Goal: Task Accomplishment & Management: Use online tool/utility

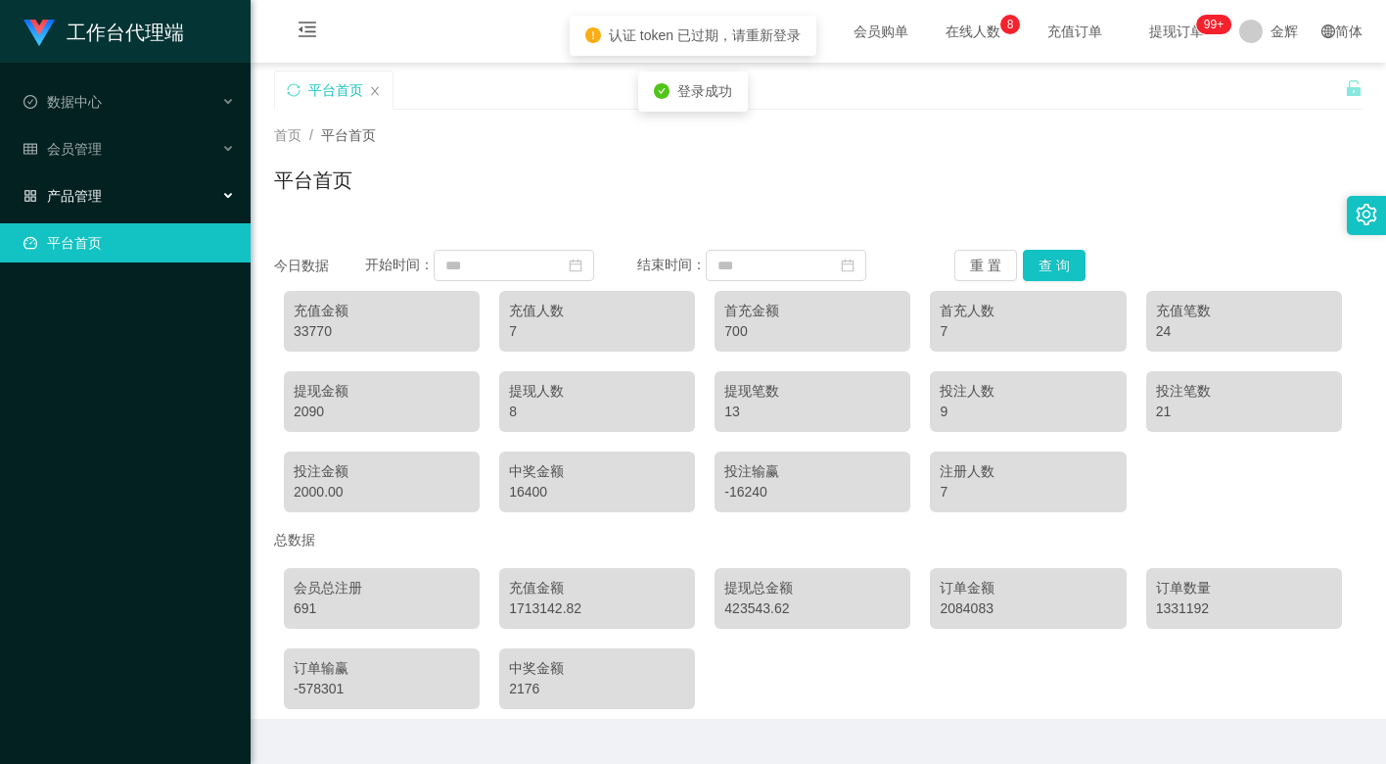
click at [116, 188] on div "产品管理" at bounding box center [125, 195] width 251 height 39
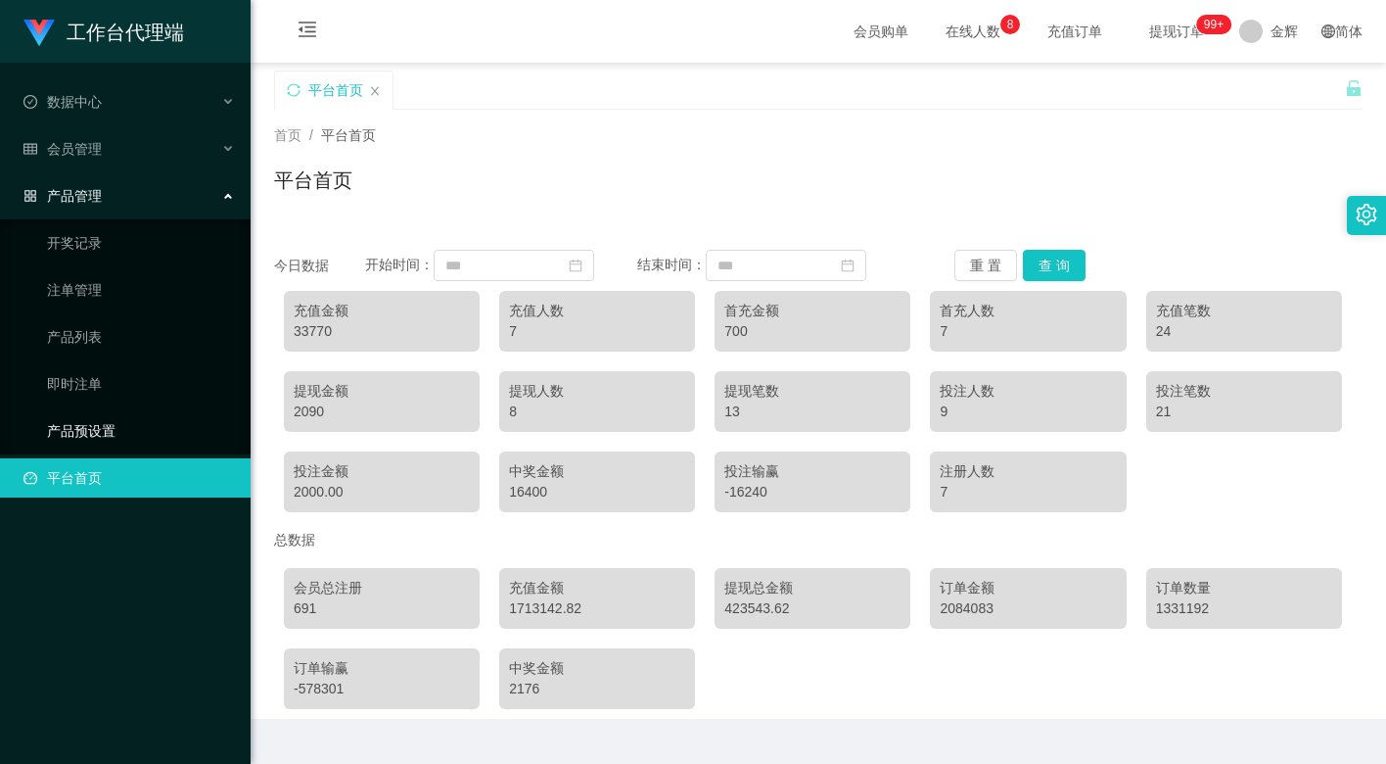
drag, startPoint x: 110, startPoint y: 414, endPoint x: 120, endPoint y: 396, distance: 20.7
click at [112, 414] on link "产品预设置" at bounding box center [141, 430] width 188 height 39
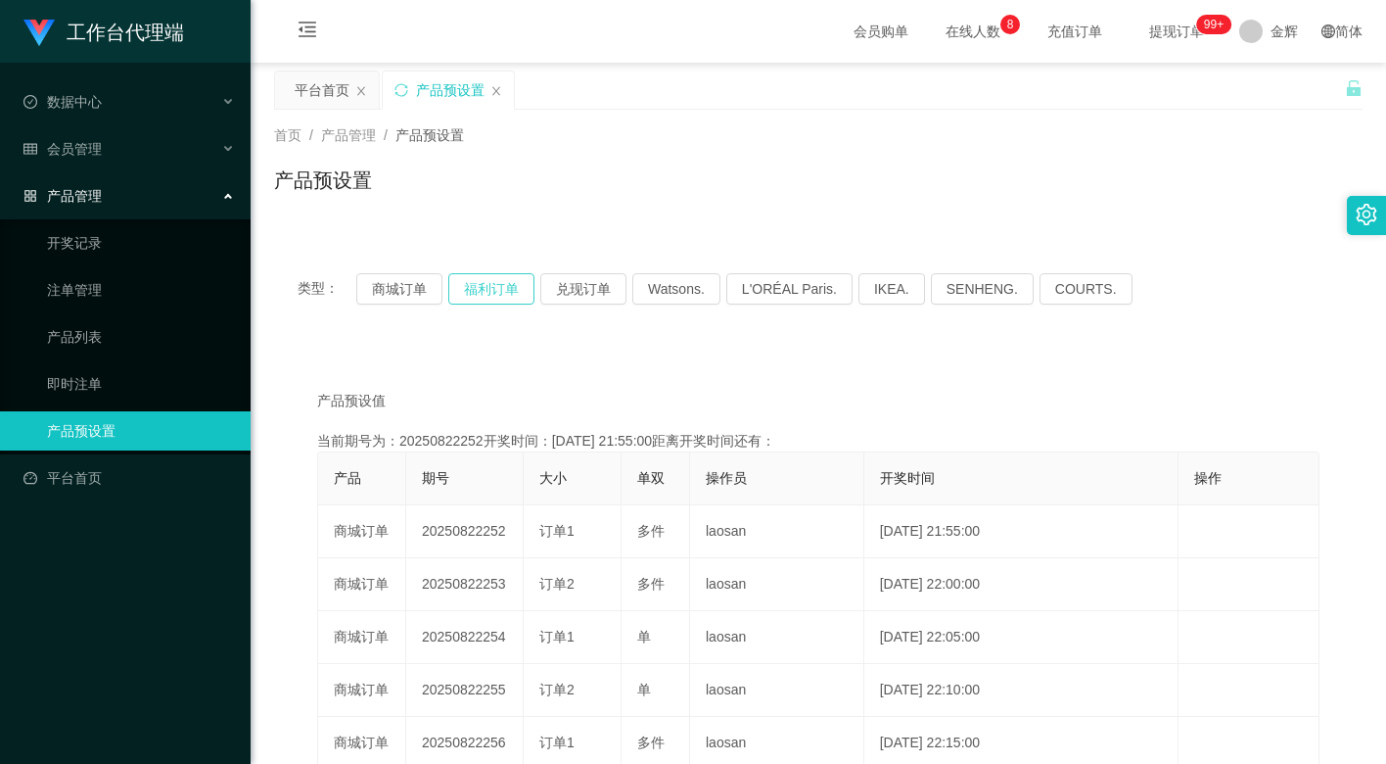
click at [499, 291] on button "福利订单" at bounding box center [491, 288] width 86 height 31
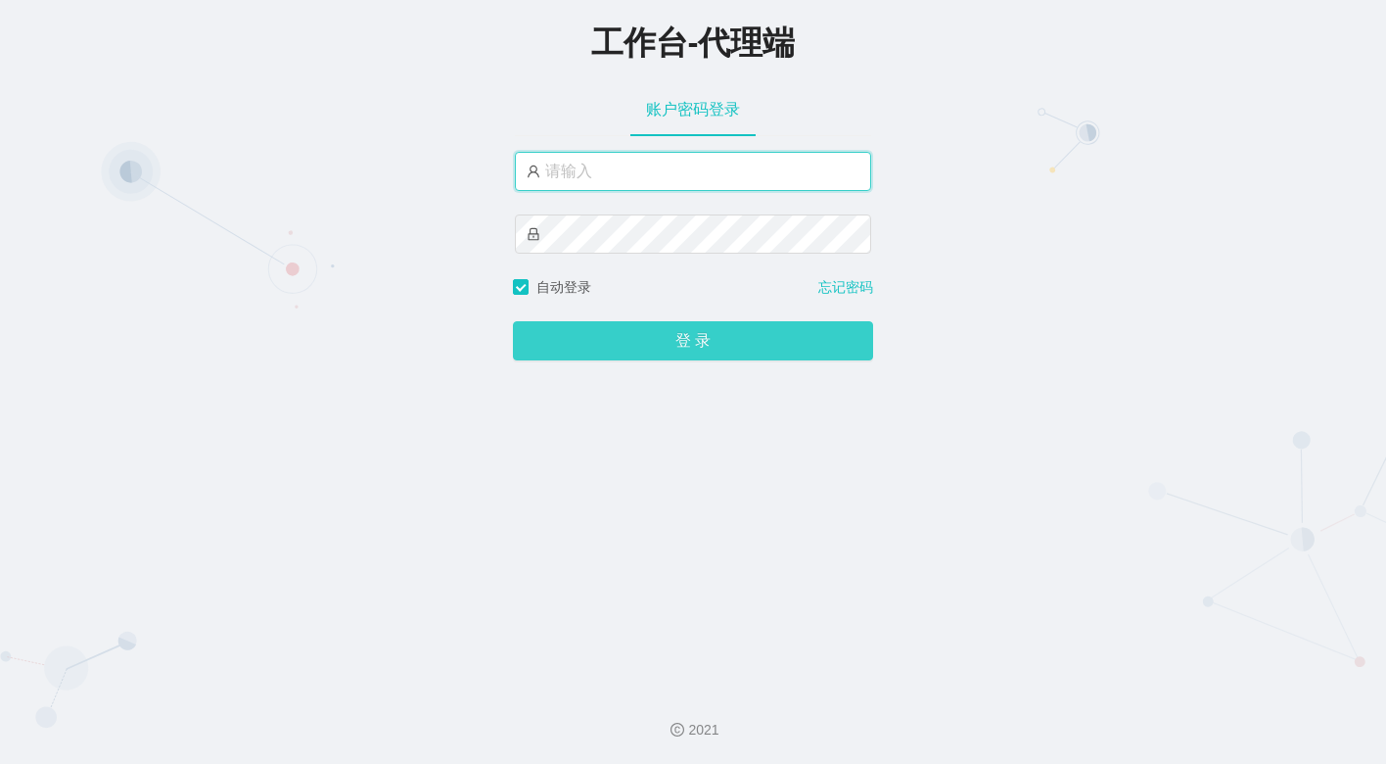
type input "金辉"
drag, startPoint x: 667, startPoint y: 348, endPoint x: 674, endPoint y: 306, distance: 41.7
click at [667, 344] on button "登 录" at bounding box center [693, 341] width 360 height 39
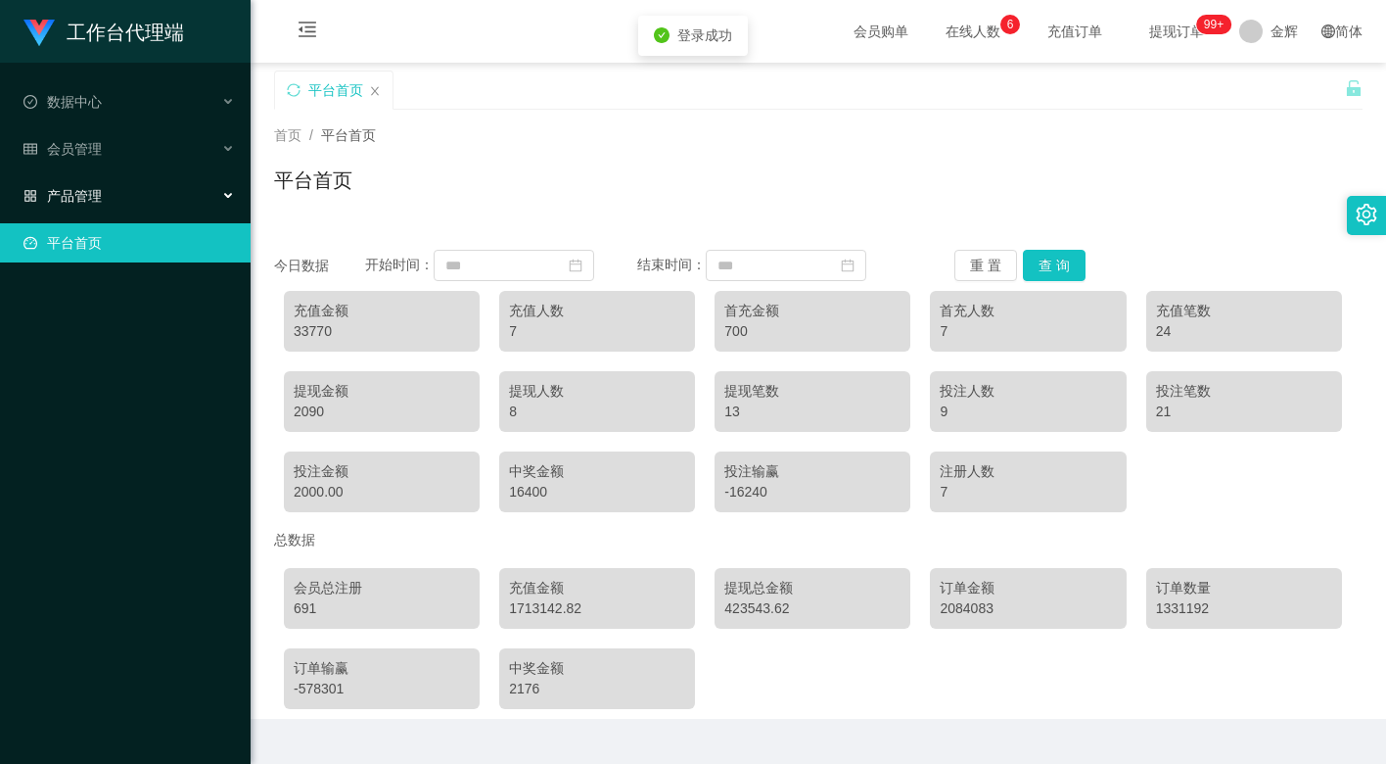
click at [86, 191] on span "产品管理" at bounding box center [62, 196] width 78 height 16
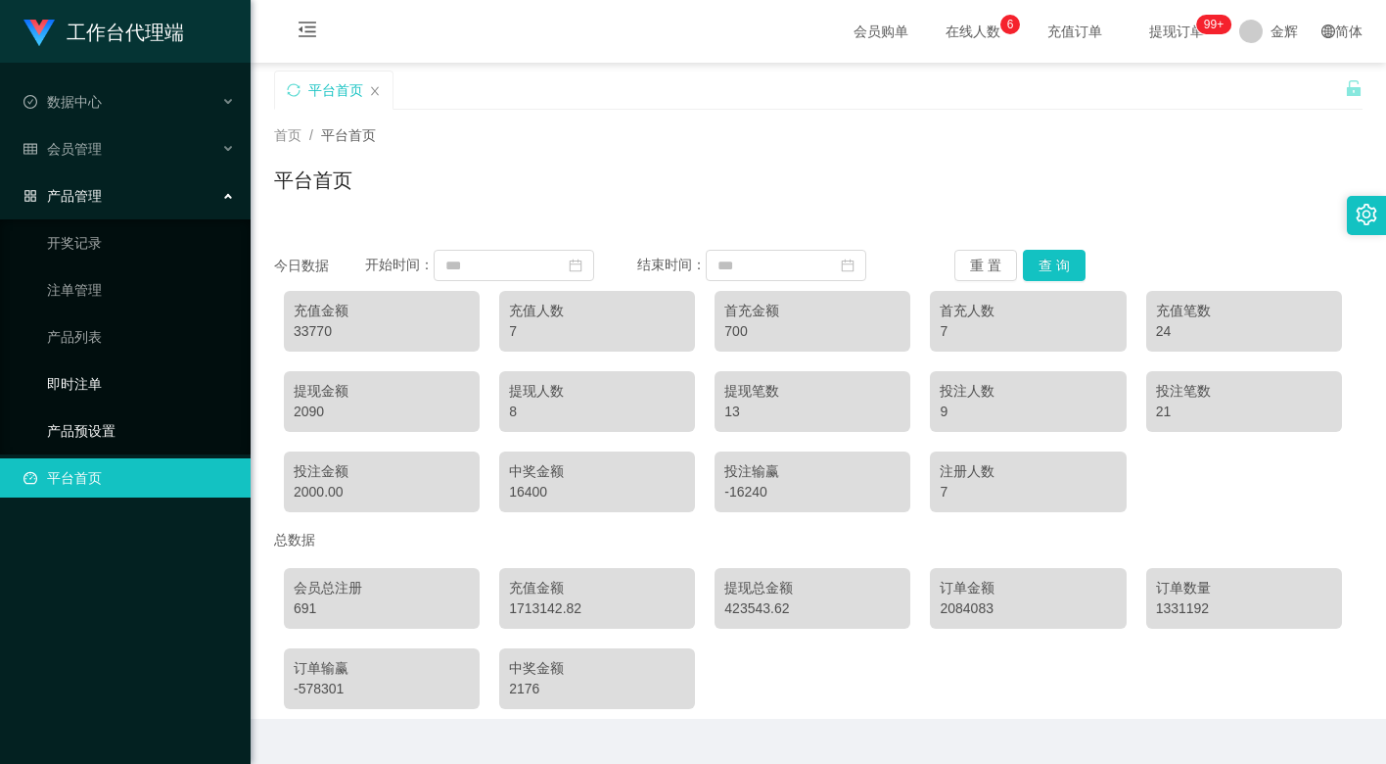
click at [98, 418] on link "产品预设置" at bounding box center [141, 430] width 188 height 39
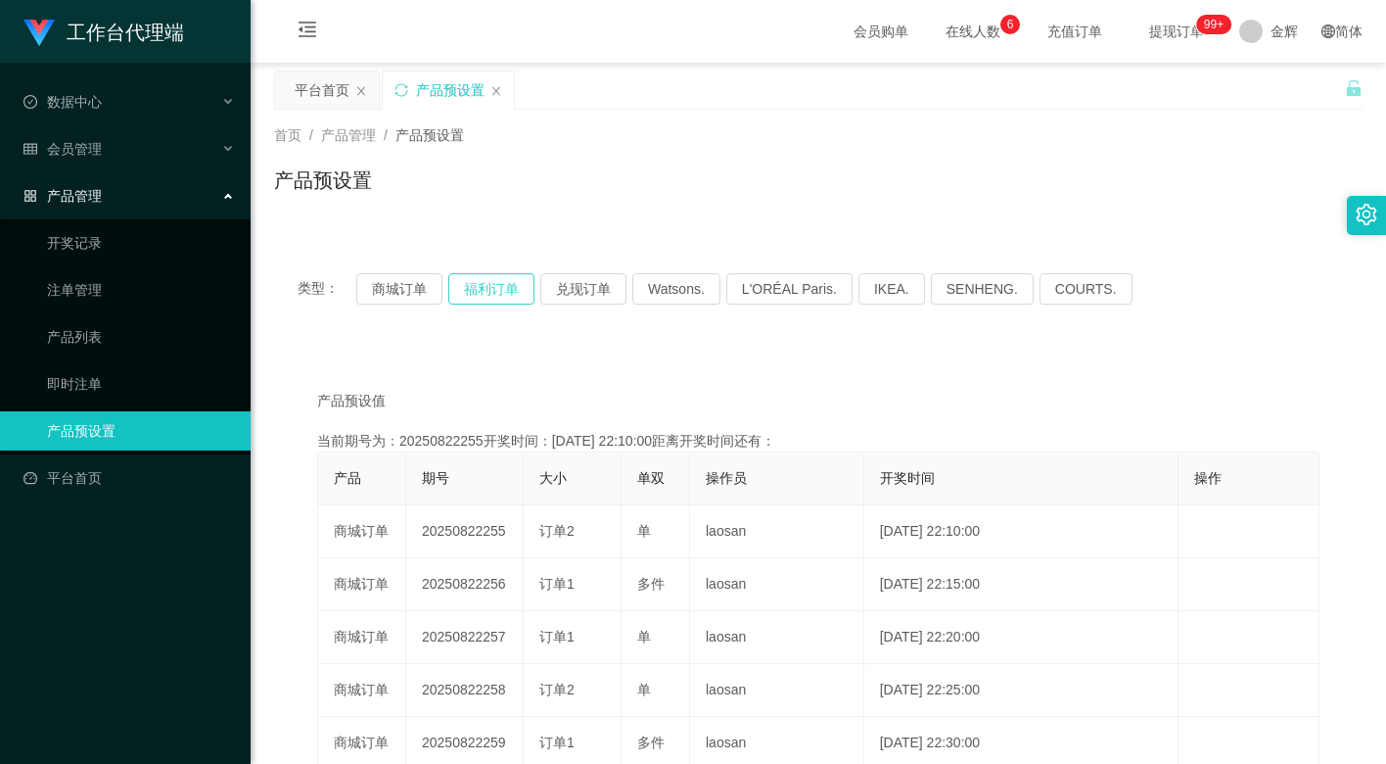
click at [514, 282] on button "福利订单" at bounding box center [491, 288] width 86 height 31
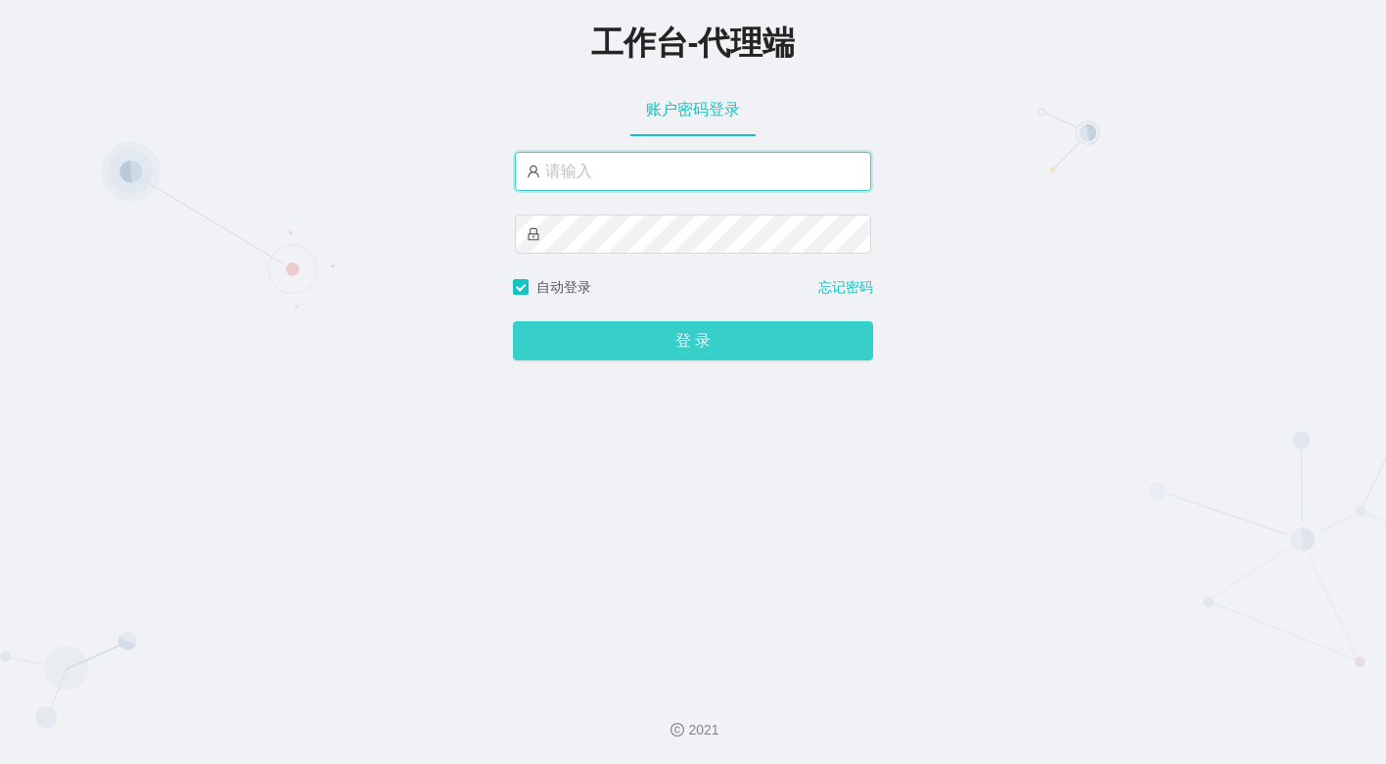
type input "金辉"
click at [690, 341] on button "登 录" at bounding box center [693, 341] width 360 height 39
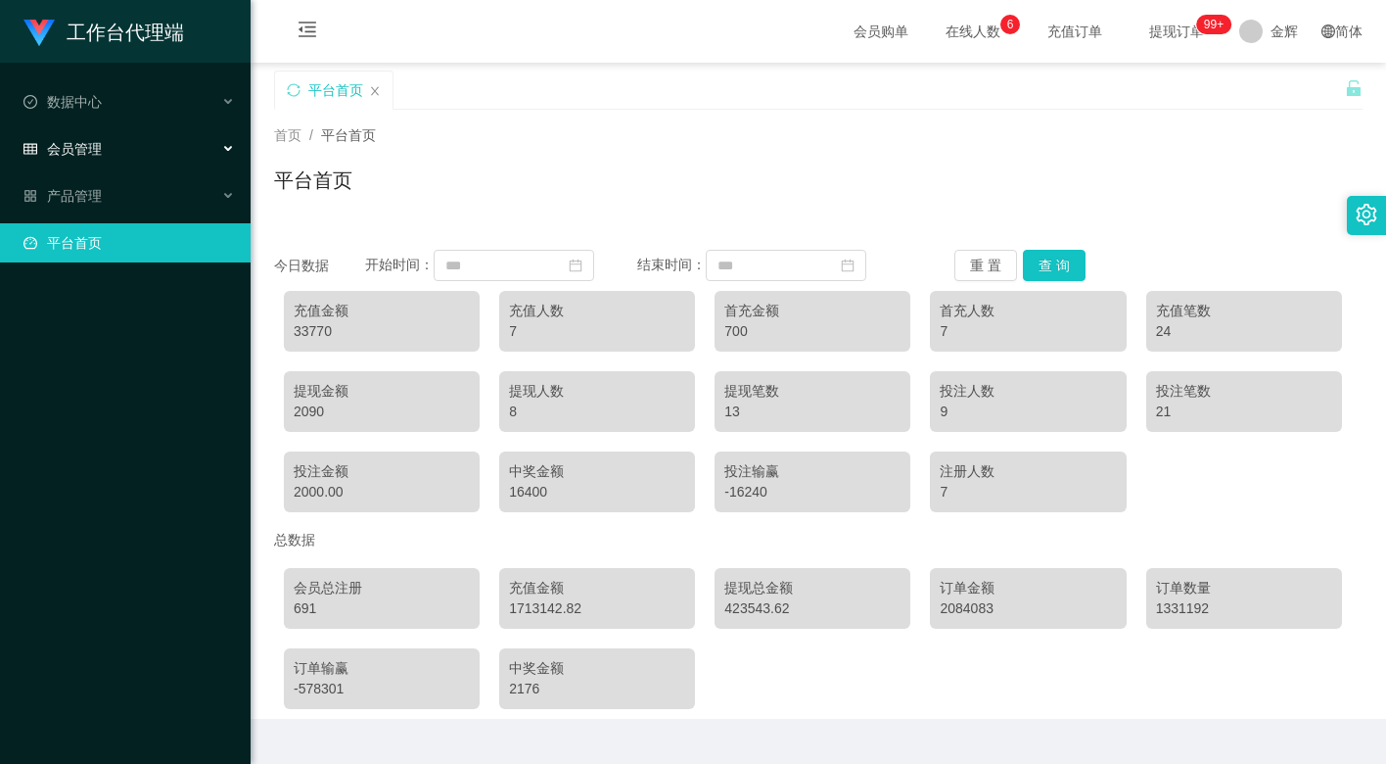
click at [124, 138] on div "会员管理" at bounding box center [125, 148] width 251 height 39
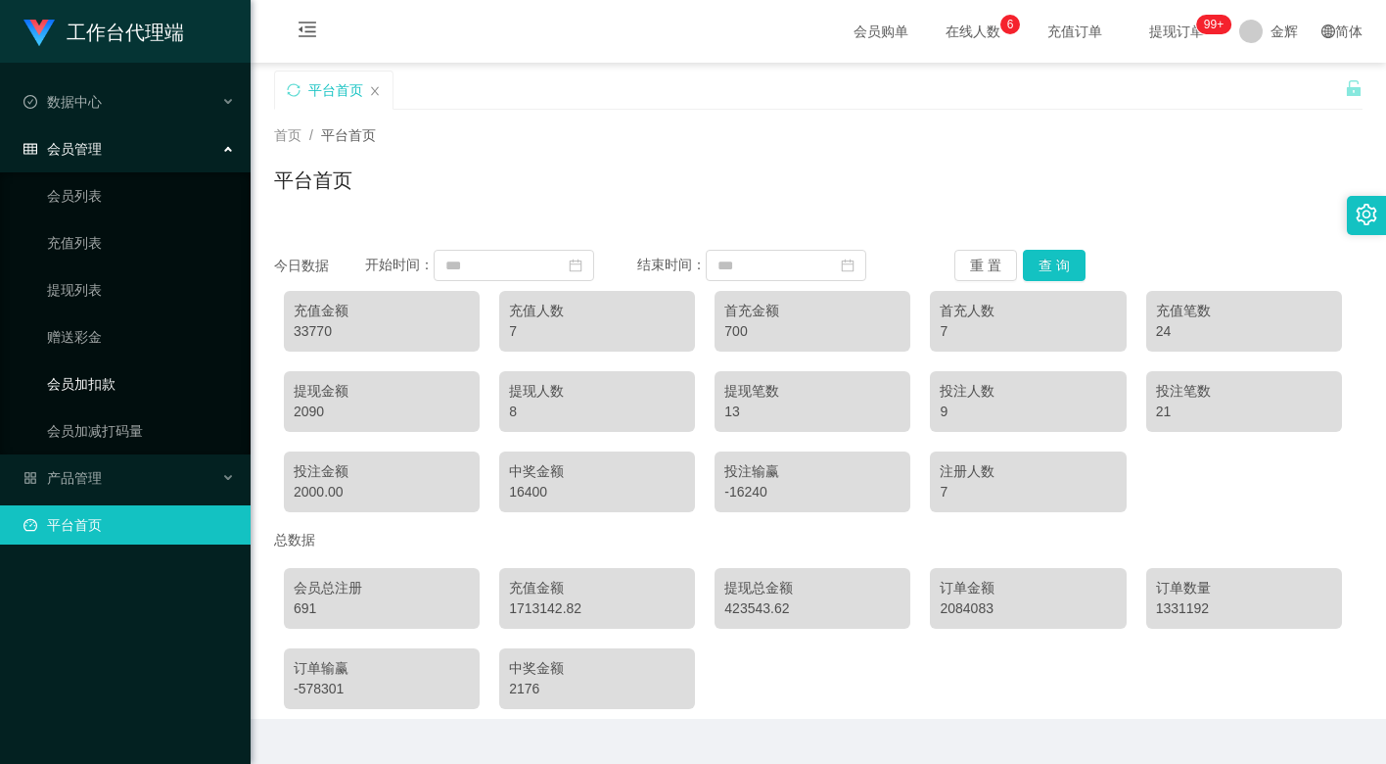
click at [116, 367] on link "会员加扣款" at bounding box center [141, 383] width 188 height 39
